Goal: Navigation & Orientation: Find specific page/section

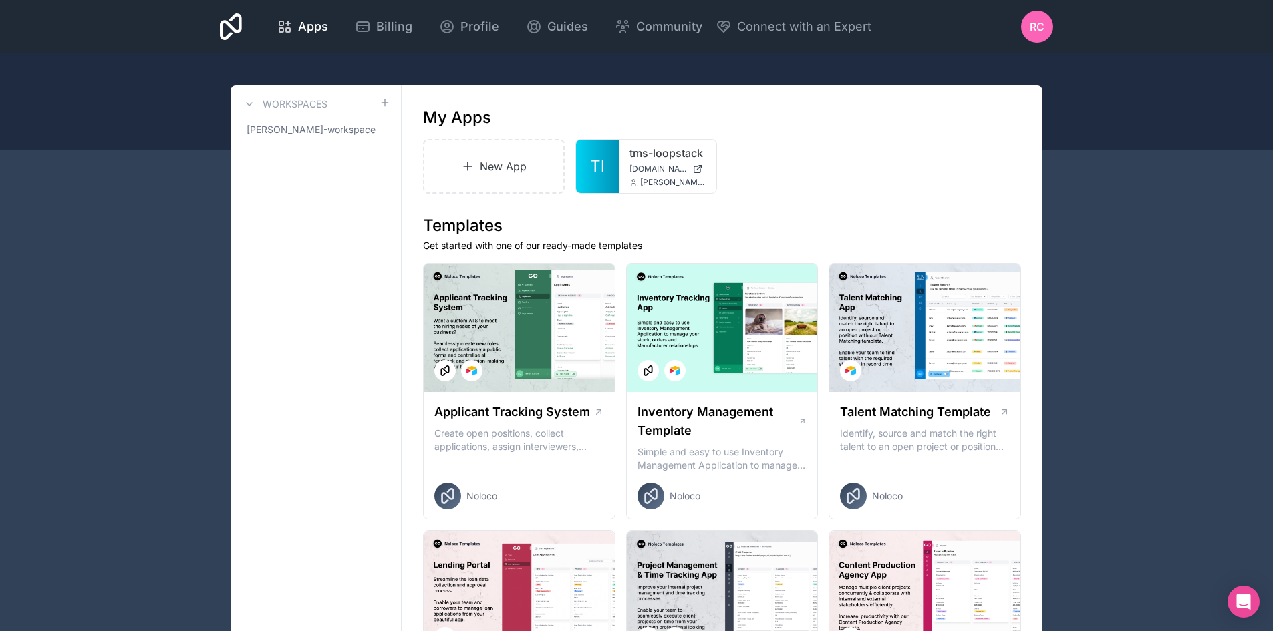
click at [386, 27] on span "Billing" at bounding box center [394, 26] width 36 height 19
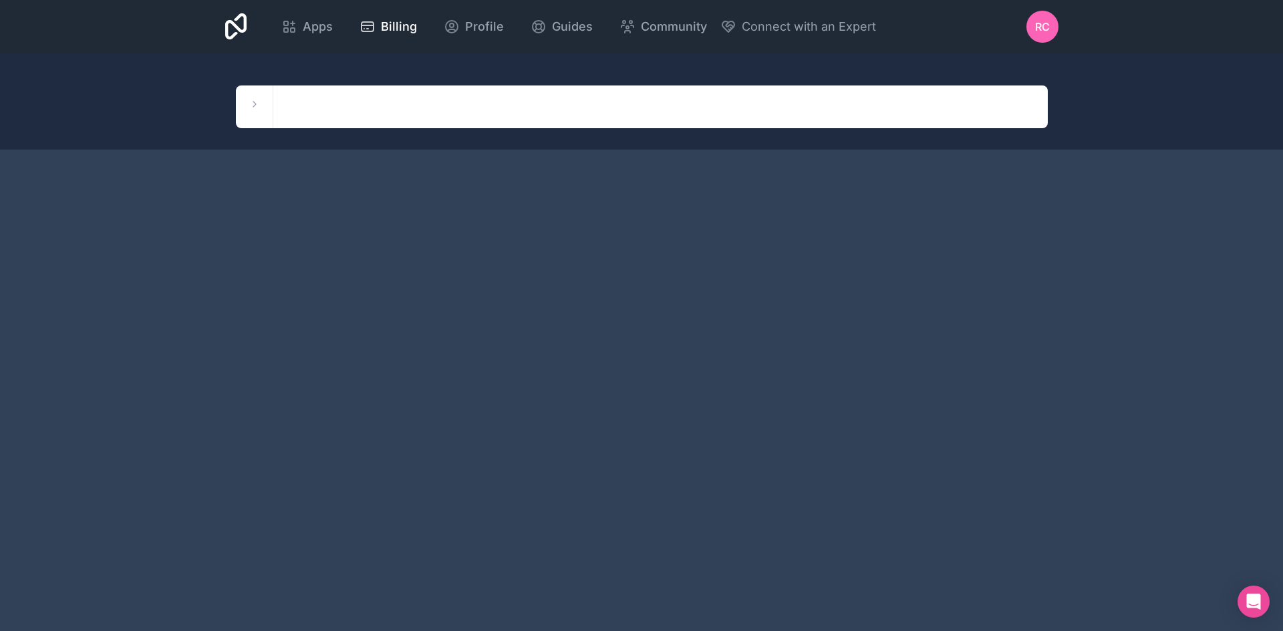
click at [255, 102] on icon at bounding box center [254, 104] width 11 height 11
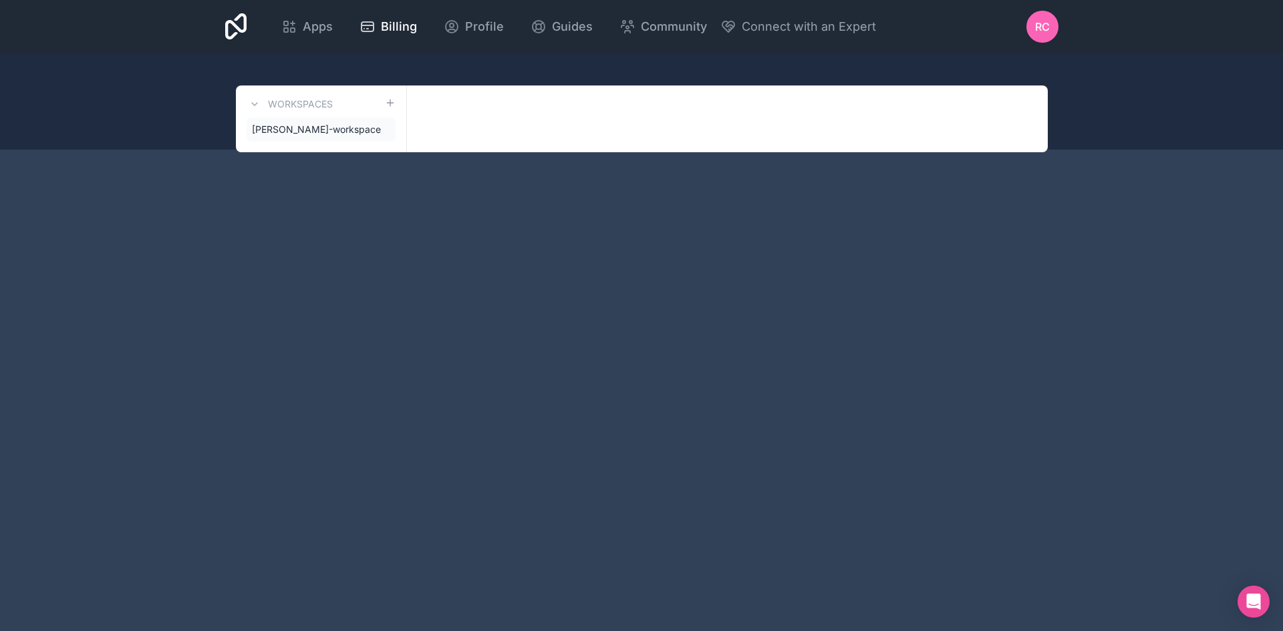
click at [1041, 27] on span "RC" at bounding box center [1042, 27] width 15 height 16
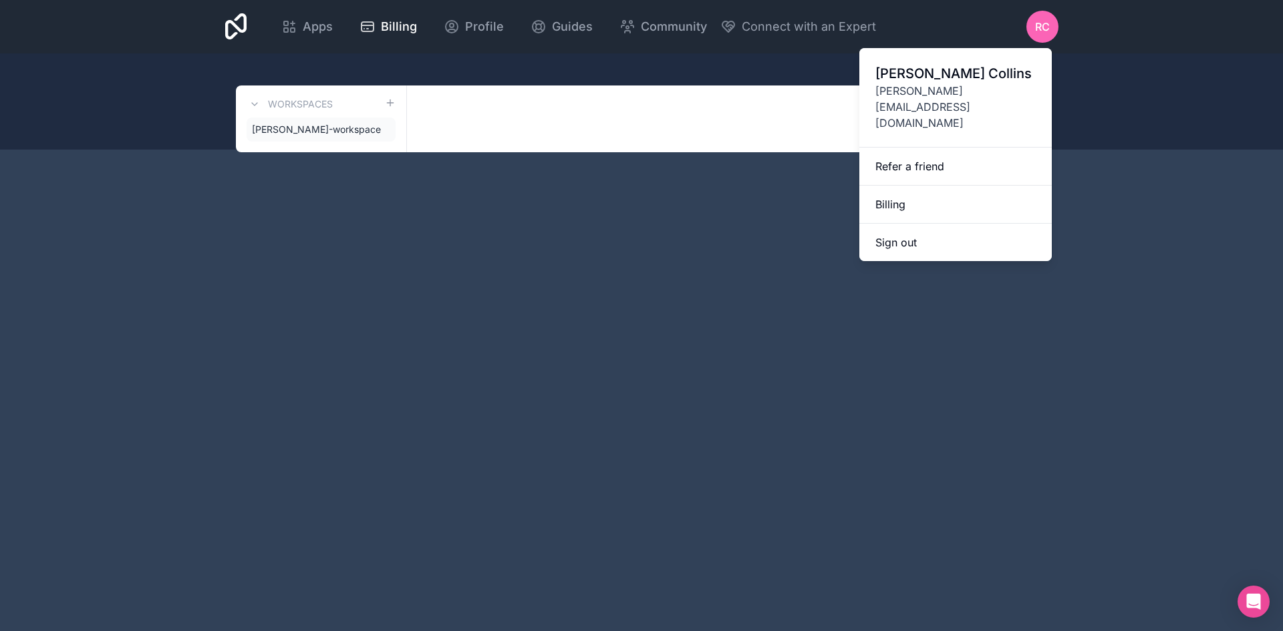
drag, startPoint x: 610, startPoint y: 270, endPoint x: 579, endPoint y: 257, distance: 33.3
click at [609, 270] on div "Apps Billing Profile Guides Community Connect with an Expert RC Billing Profile…" at bounding box center [641, 315] width 1283 height 631
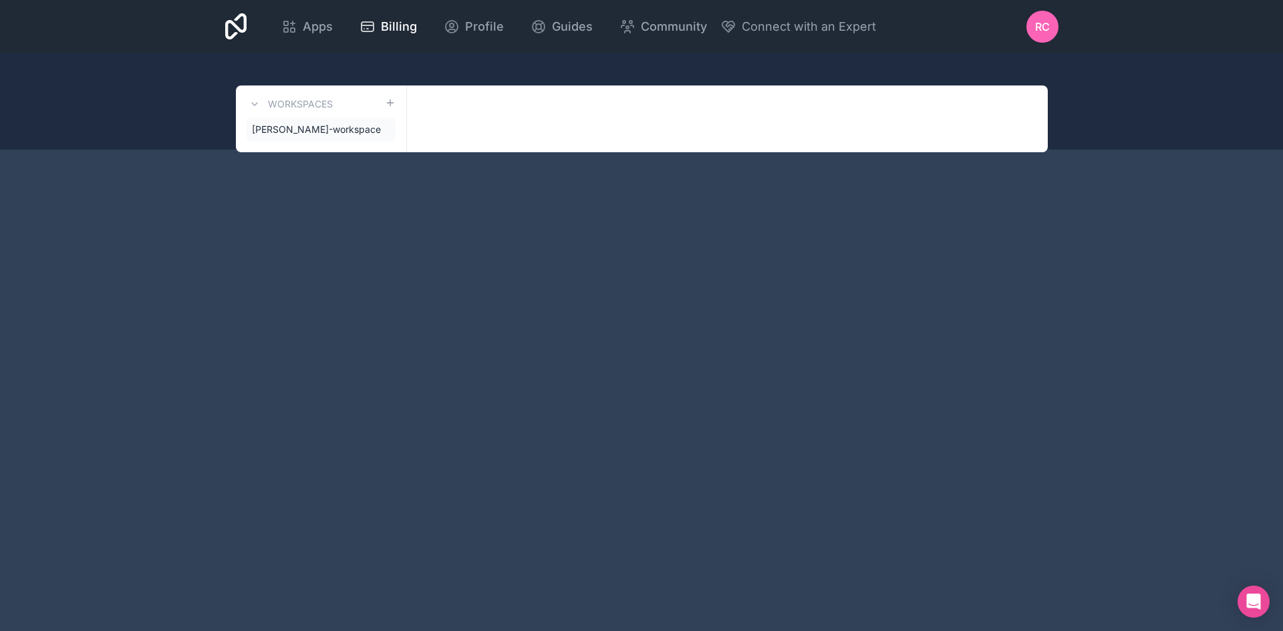
click at [307, 129] on span "[PERSON_NAME]-workspace" at bounding box center [316, 129] width 129 height 13
click at [349, 287] on div "Apps Billing Profile Guides Community Connect with an Expert RC Billing Profile…" at bounding box center [641, 315] width 1283 height 631
click at [320, 29] on span "Apps" at bounding box center [318, 26] width 30 height 19
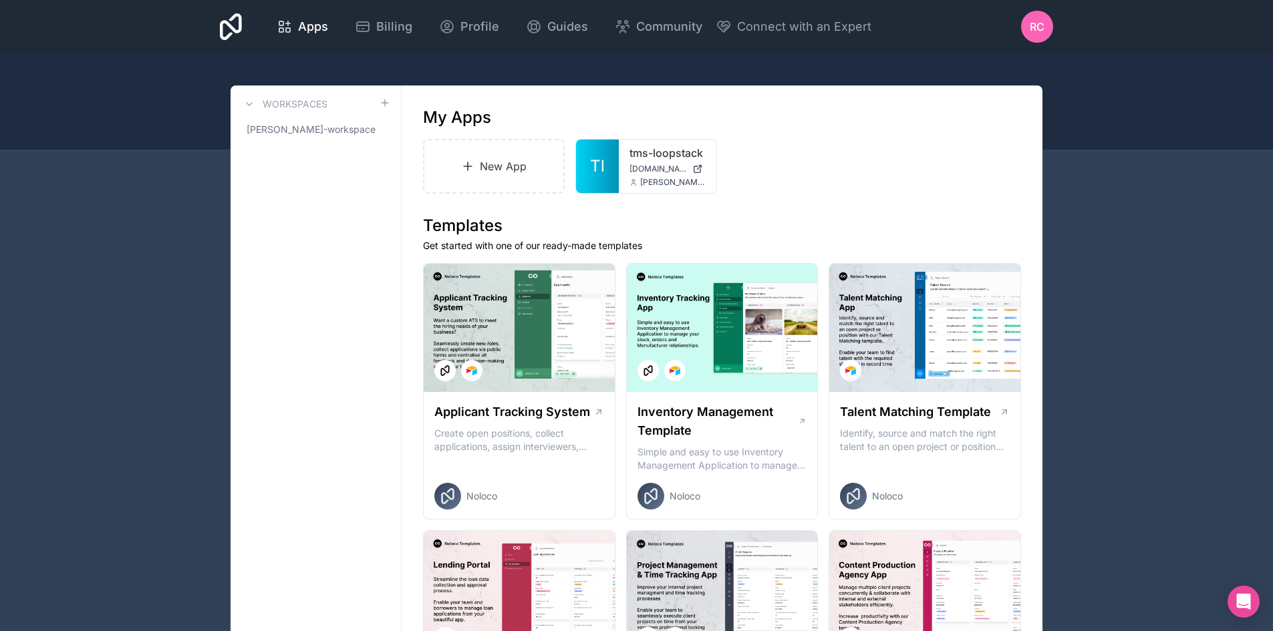
click at [392, 29] on span "Billing" at bounding box center [394, 26] width 36 height 19
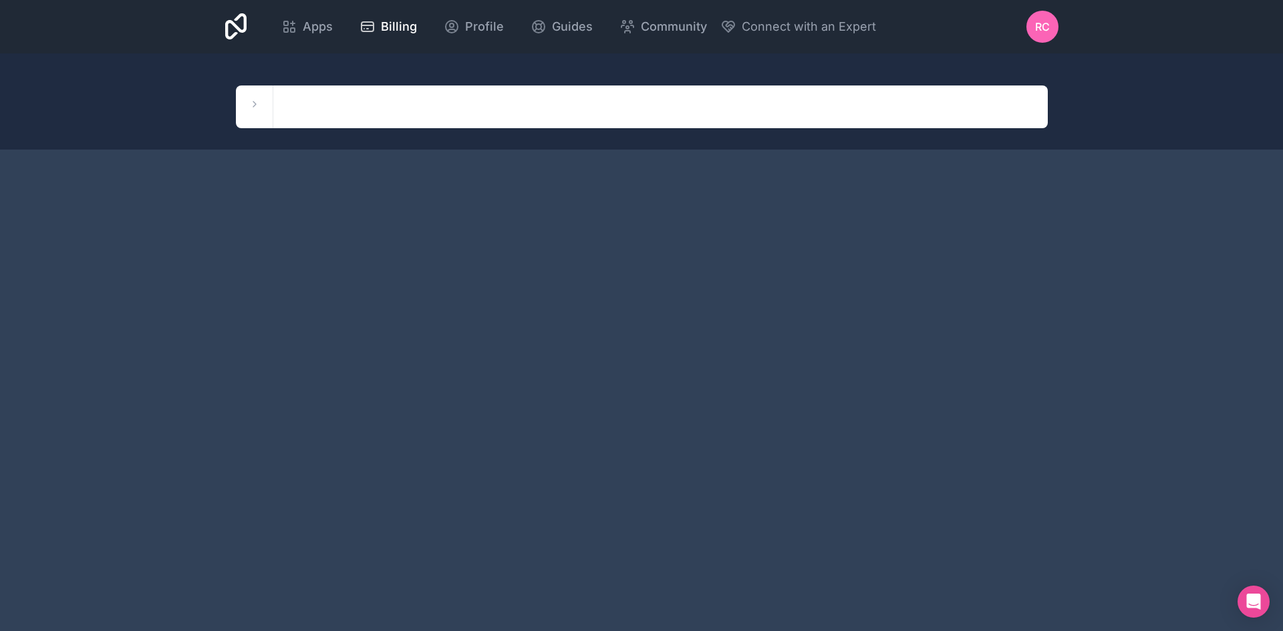
click at [263, 114] on div "Workspaces [PERSON_NAME]-workspace" at bounding box center [254, 107] width 37 height 43
click at [249, 98] on button at bounding box center [255, 104] width 16 height 16
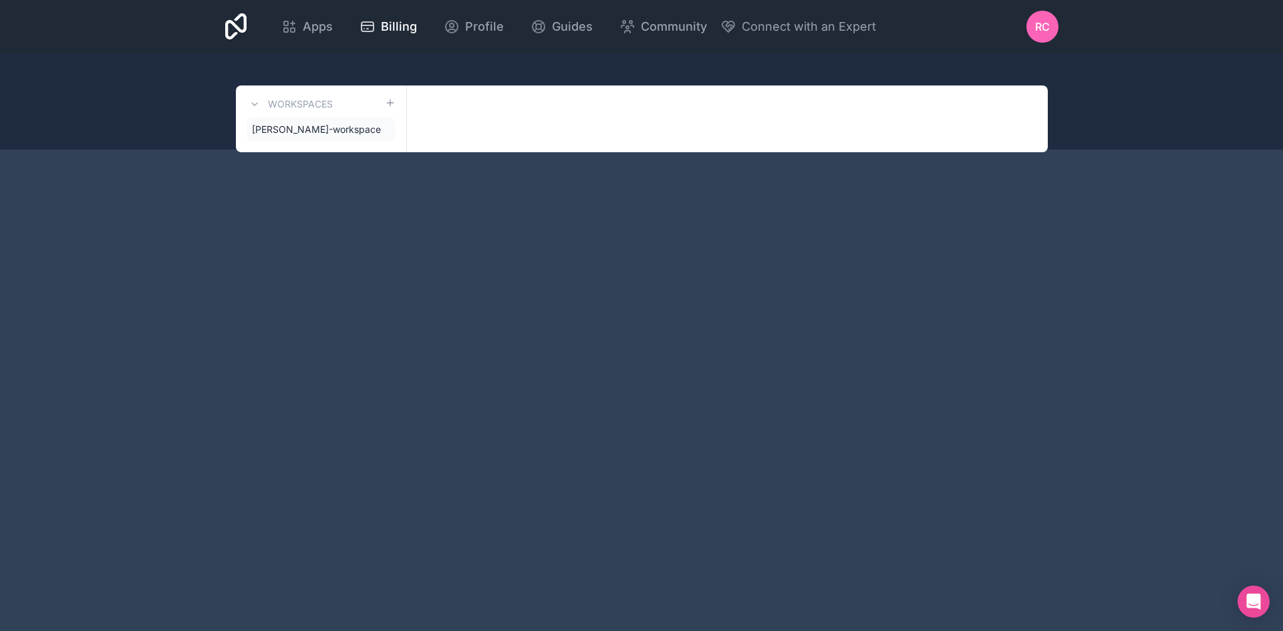
click at [302, 135] on span "[PERSON_NAME]-workspace" at bounding box center [316, 129] width 129 height 13
click at [311, 126] on span "[PERSON_NAME]-workspace" at bounding box center [316, 129] width 129 height 13
click at [0, 0] on icon at bounding box center [0, 0] width 0 height 0
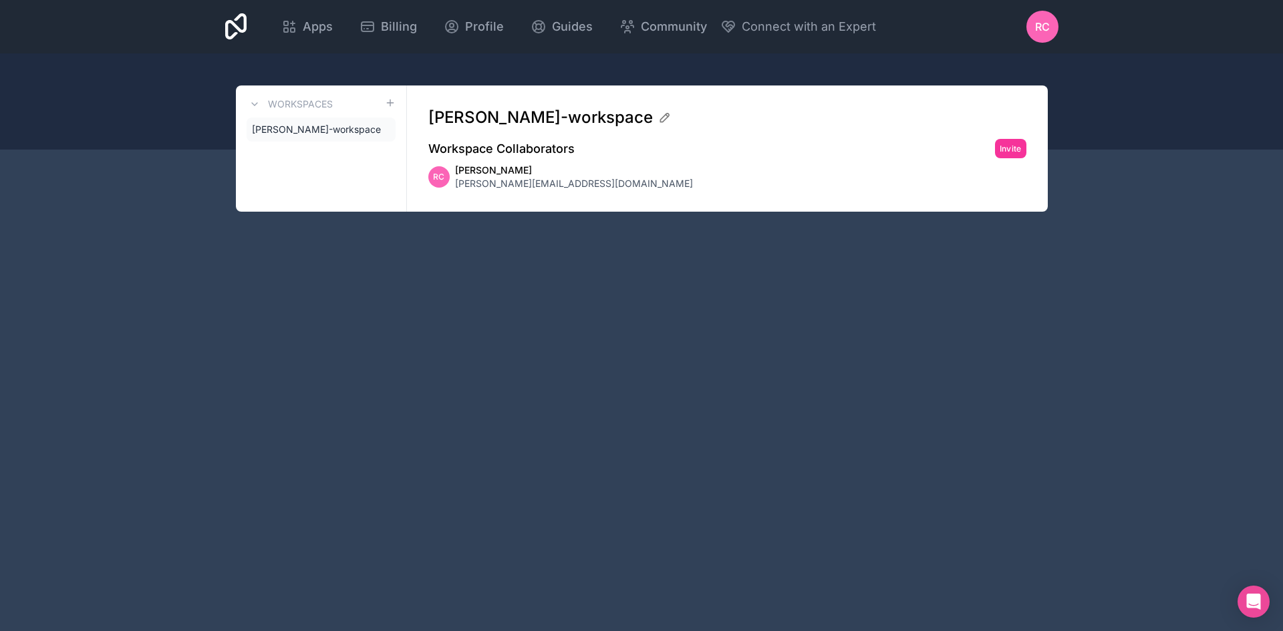
click at [486, 29] on span "Profile" at bounding box center [484, 26] width 39 height 19
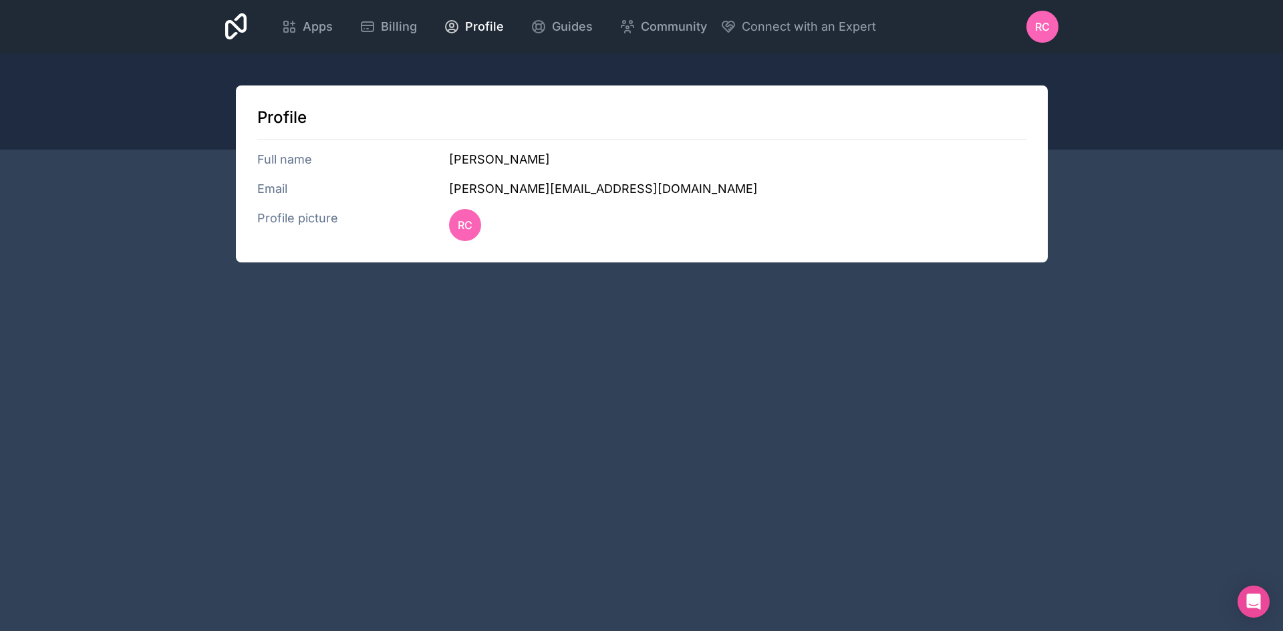
click at [400, 26] on span "Billing" at bounding box center [399, 26] width 36 height 19
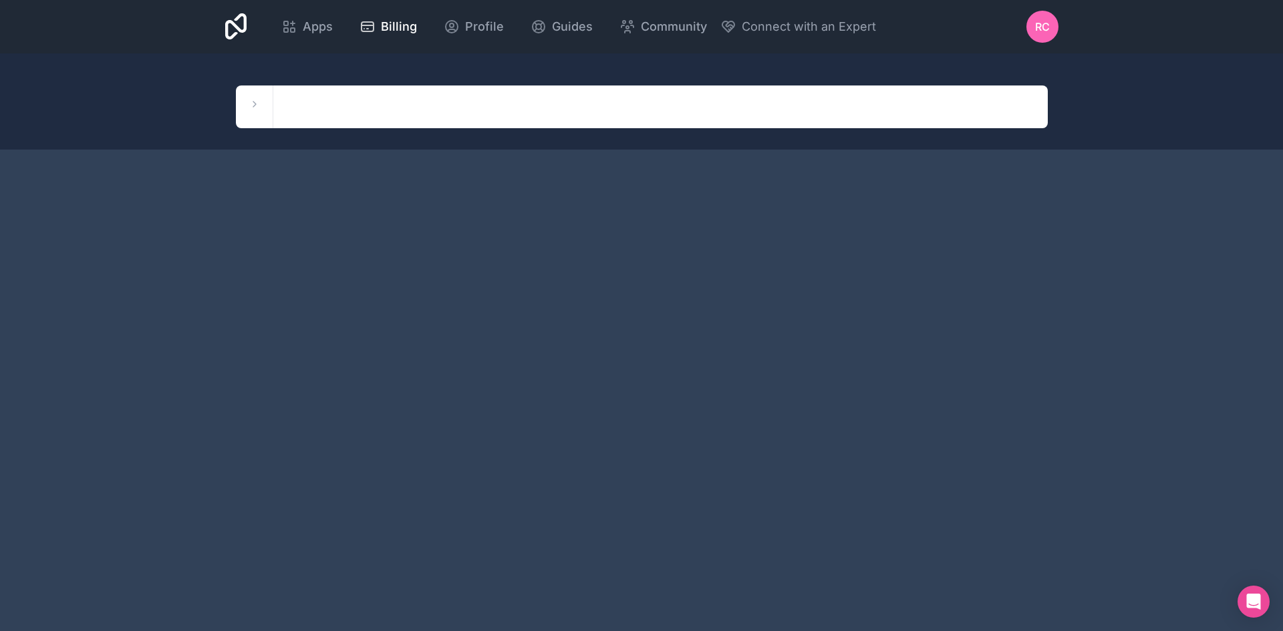
click at [1047, 29] on span "RC" at bounding box center [1042, 27] width 15 height 16
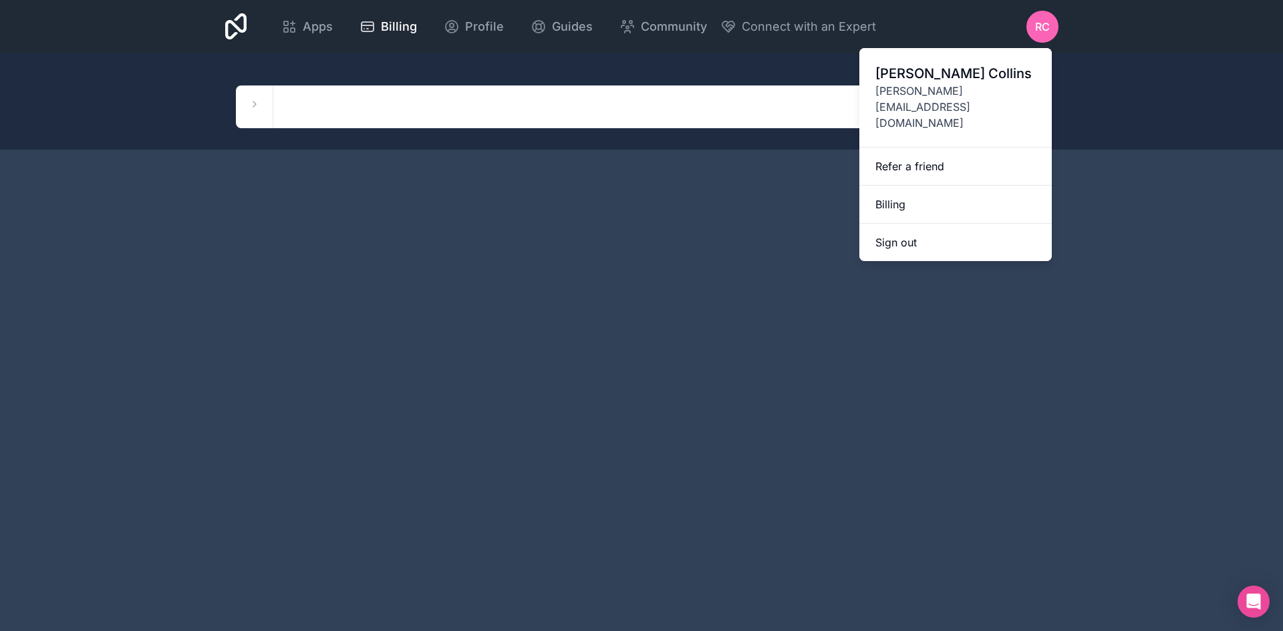
click at [237, 22] on icon at bounding box center [236, 27] width 22 height 32
